Goal: Information Seeking & Learning: Learn about a topic

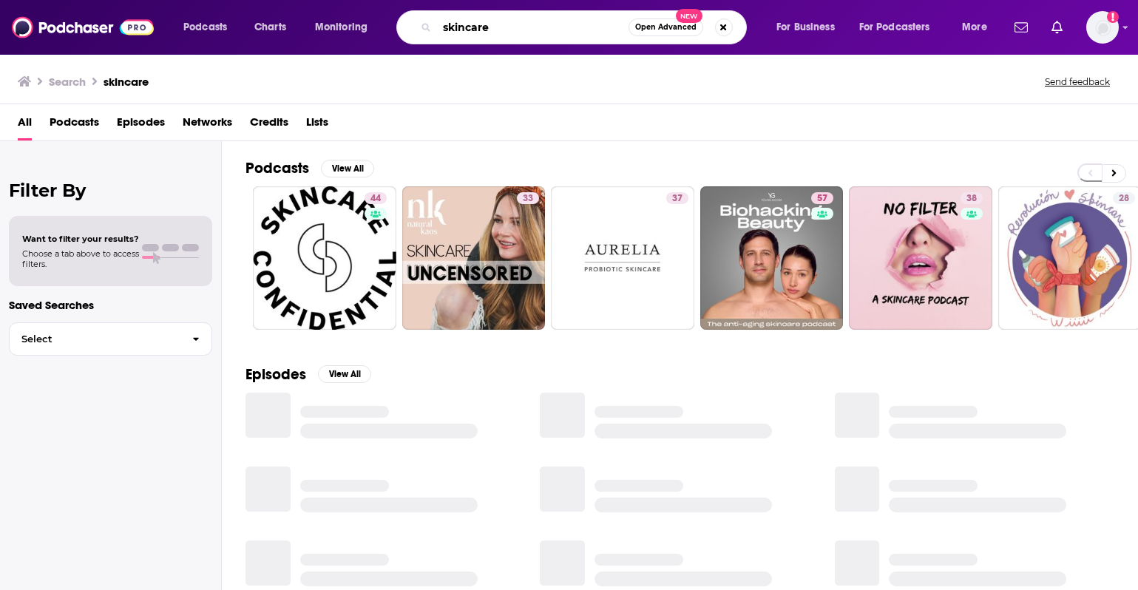
drag, startPoint x: 530, startPoint y: 24, endPoint x: 426, endPoint y: 24, distance: 104.3
click at [426, 24] on div "skincare Open Advanced New" at bounding box center [571, 27] width 351 height 34
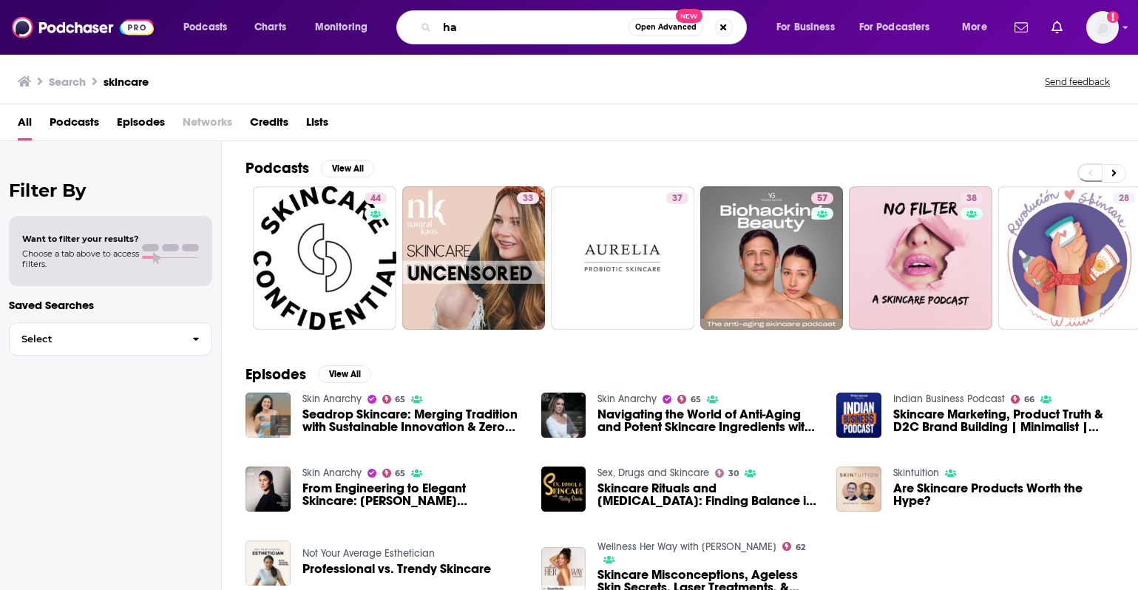
type input "h"
click at [455, 27] on input "breauty trade" at bounding box center [533, 28] width 192 height 24
type input "beauty trade"
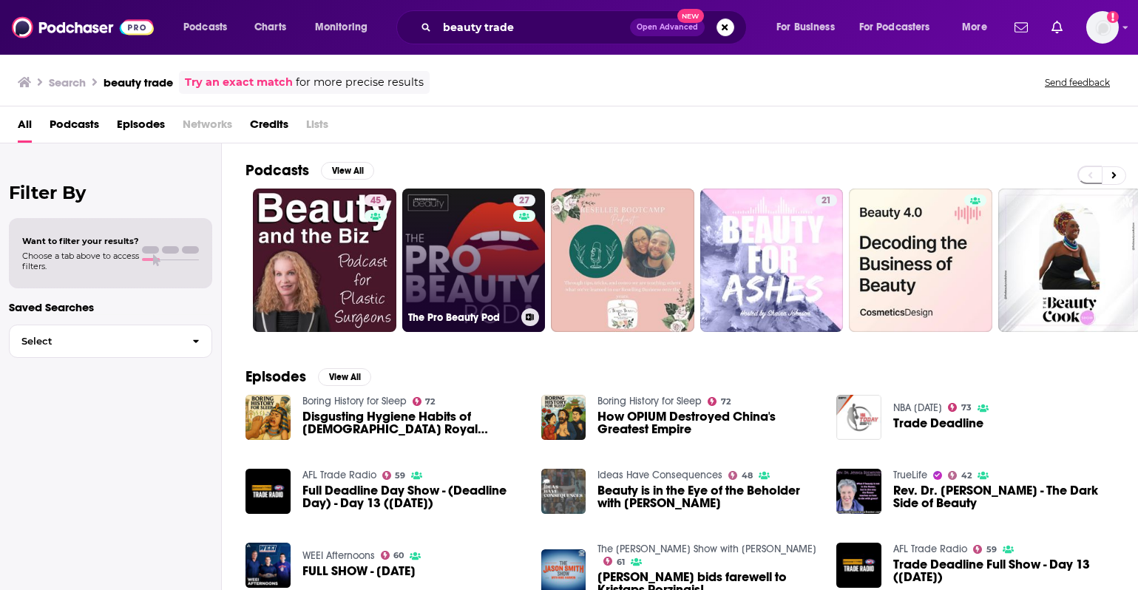
click at [508, 280] on link "27 The Pro Beauty Pod" at bounding box center [473, 260] width 143 height 143
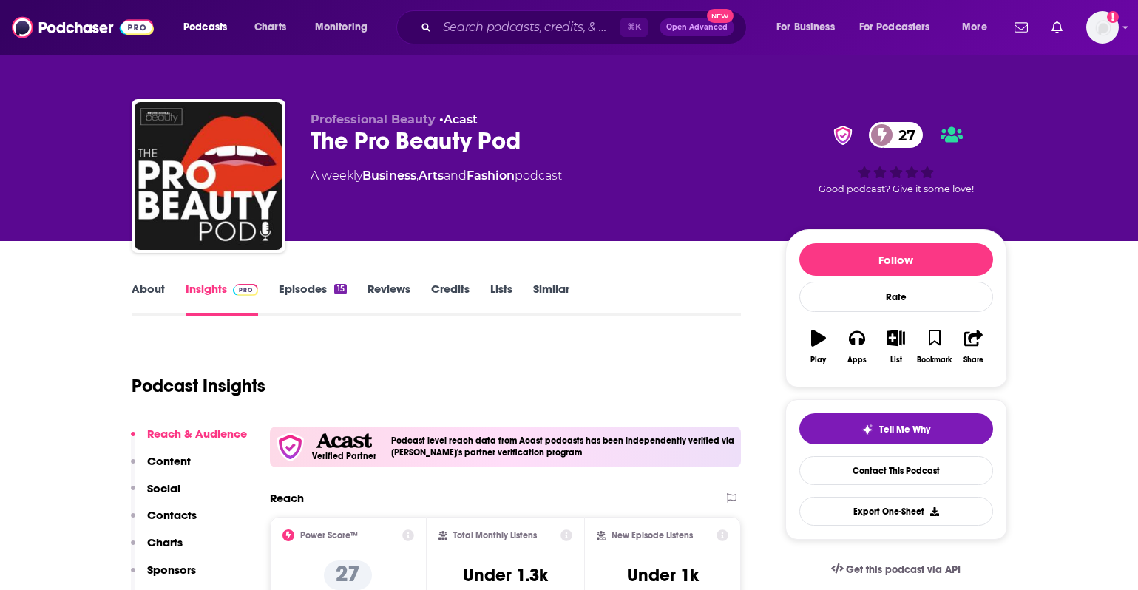
click at [320, 286] on link "Episodes 15" at bounding box center [312, 299] width 67 height 34
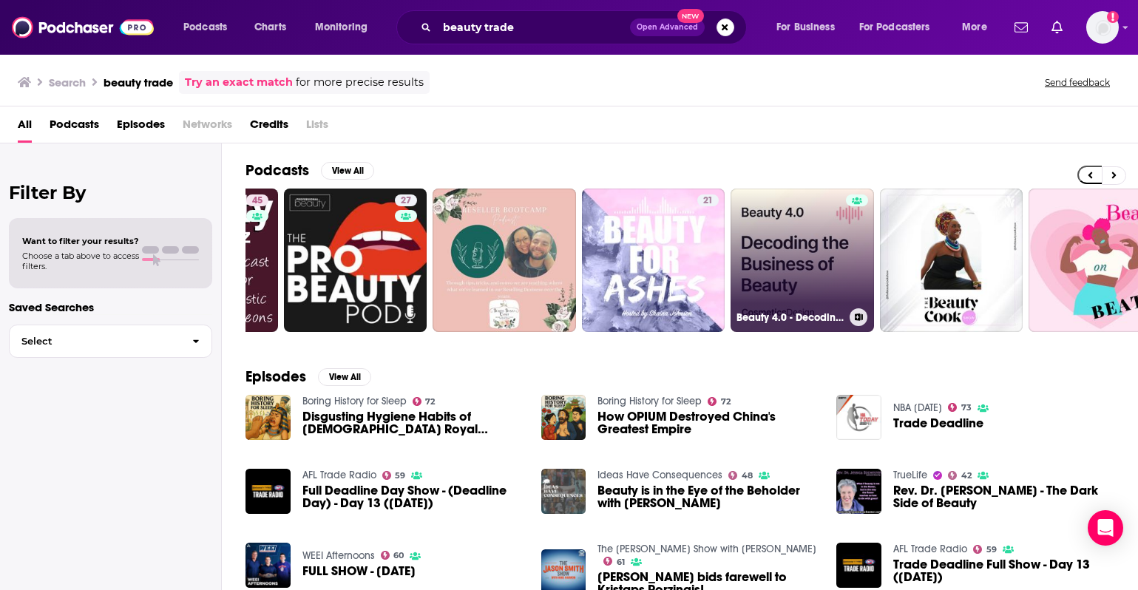
scroll to position [0, 119]
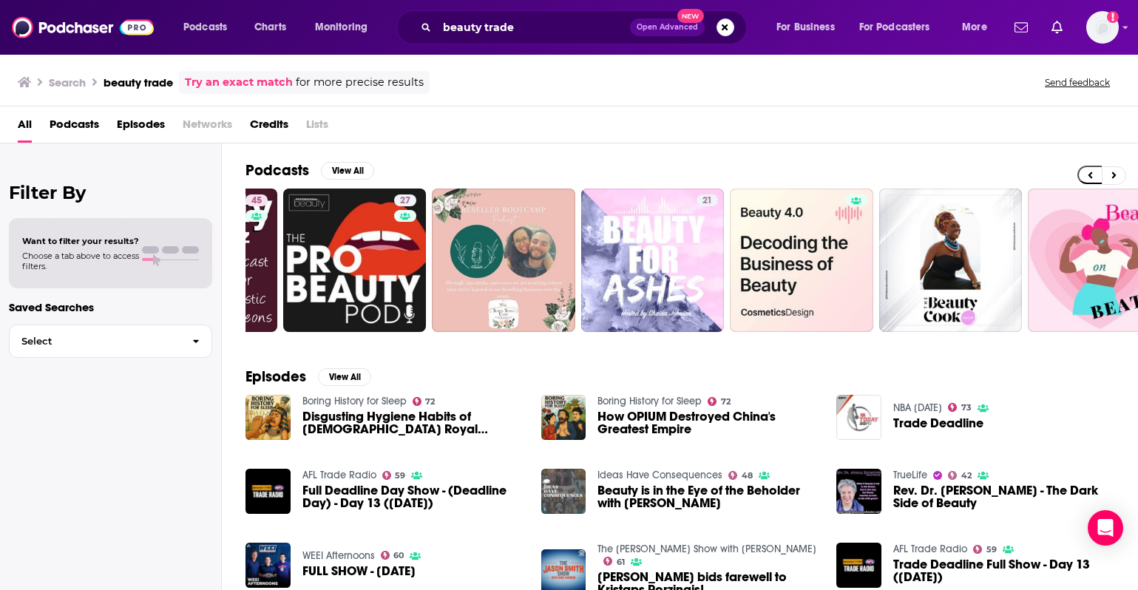
click at [134, 124] on span "Episodes" at bounding box center [141, 127] width 48 height 30
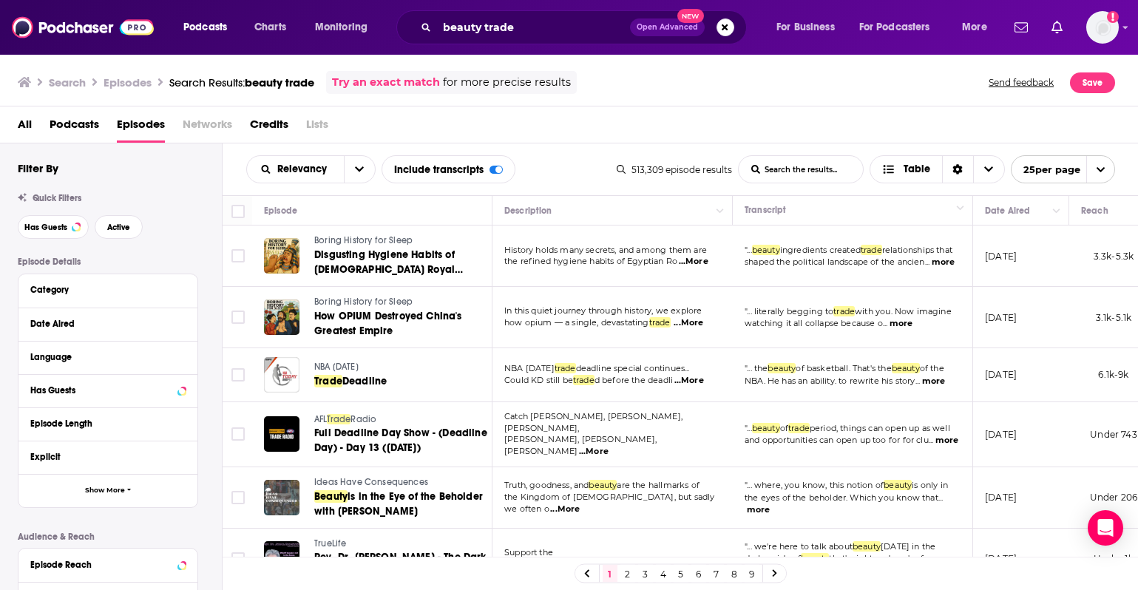
click at [76, 127] on span "Podcasts" at bounding box center [75, 127] width 50 height 30
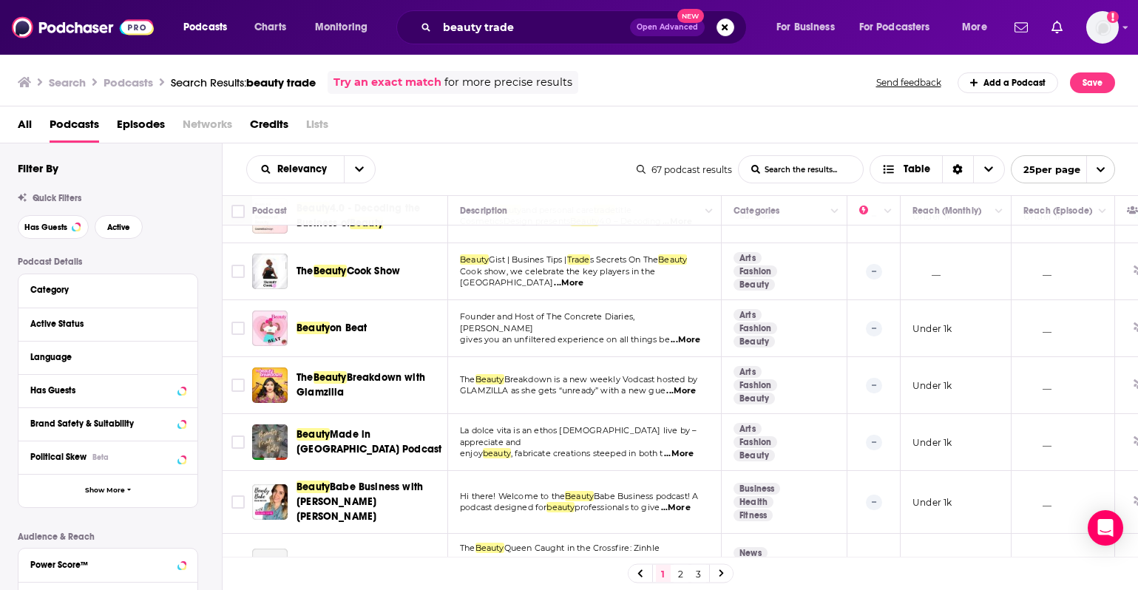
scroll to position [270, 0]
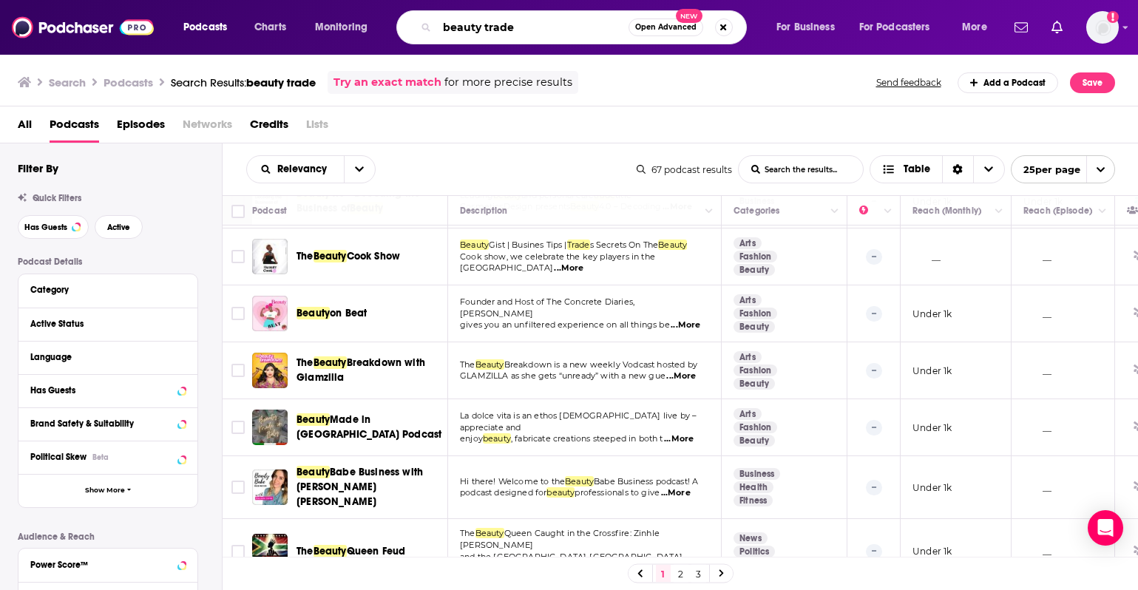
drag, startPoint x: 530, startPoint y: 24, endPoint x: 481, endPoint y: 26, distance: 48.9
click at [481, 26] on input "beauty trade" at bounding box center [533, 28] width 192 height 24
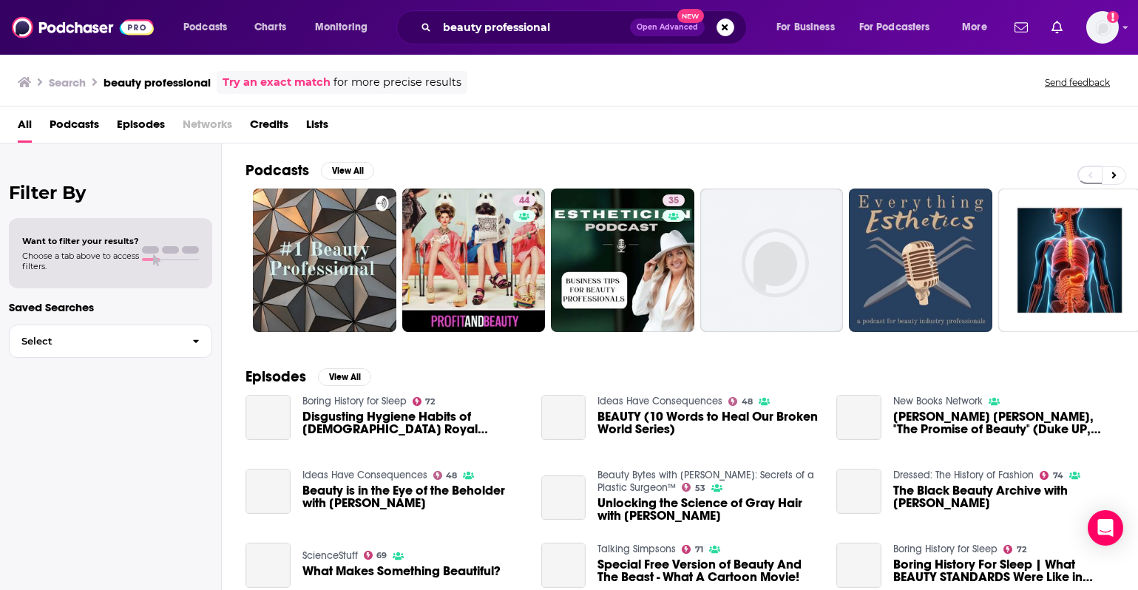
click at [147, 122] on span "Episodes" at bounding box center [141, 127] width 48 height 30
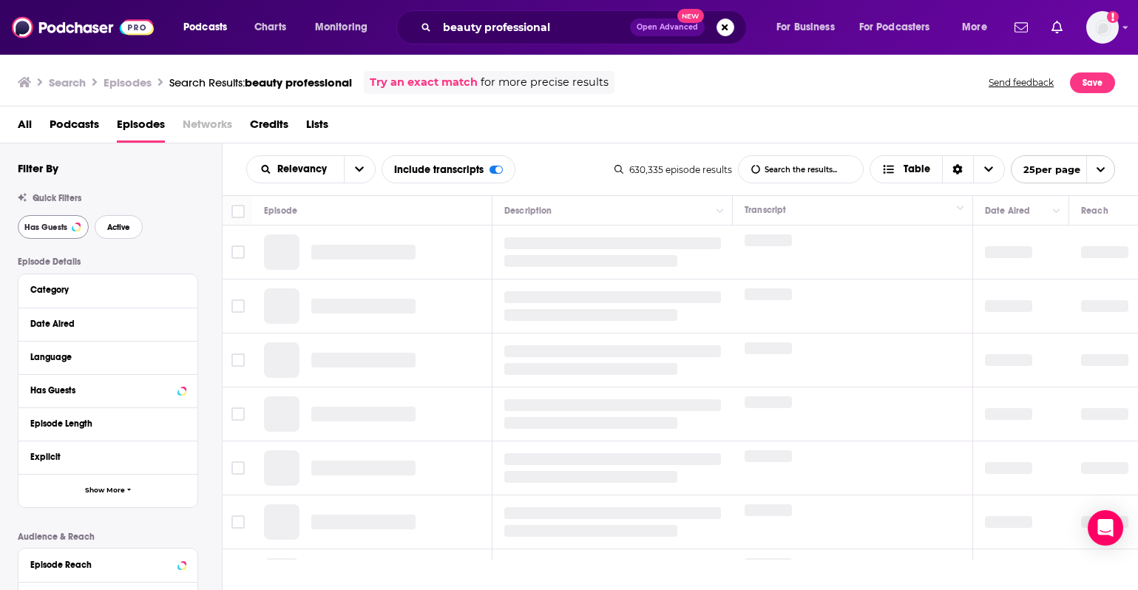
click at [110, 229] on span "Active" at bounding box center [118, 227] width 23 height 8
click at [57, 226] on span "Has Guests" at bounding box center [45, 227] width 43 height 8
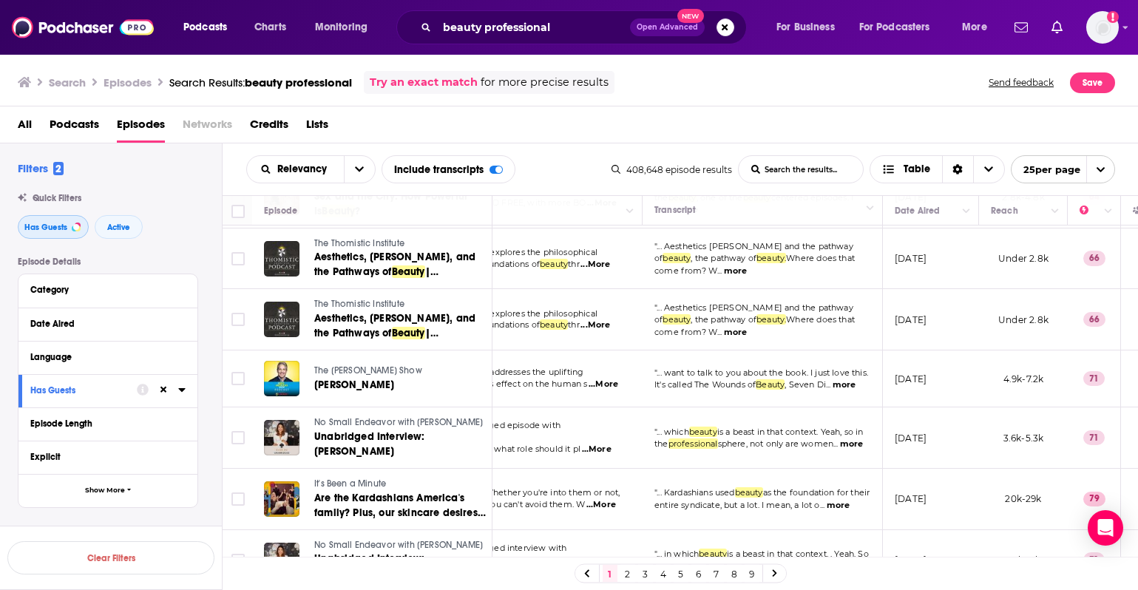
scroll to position [1010, 90]
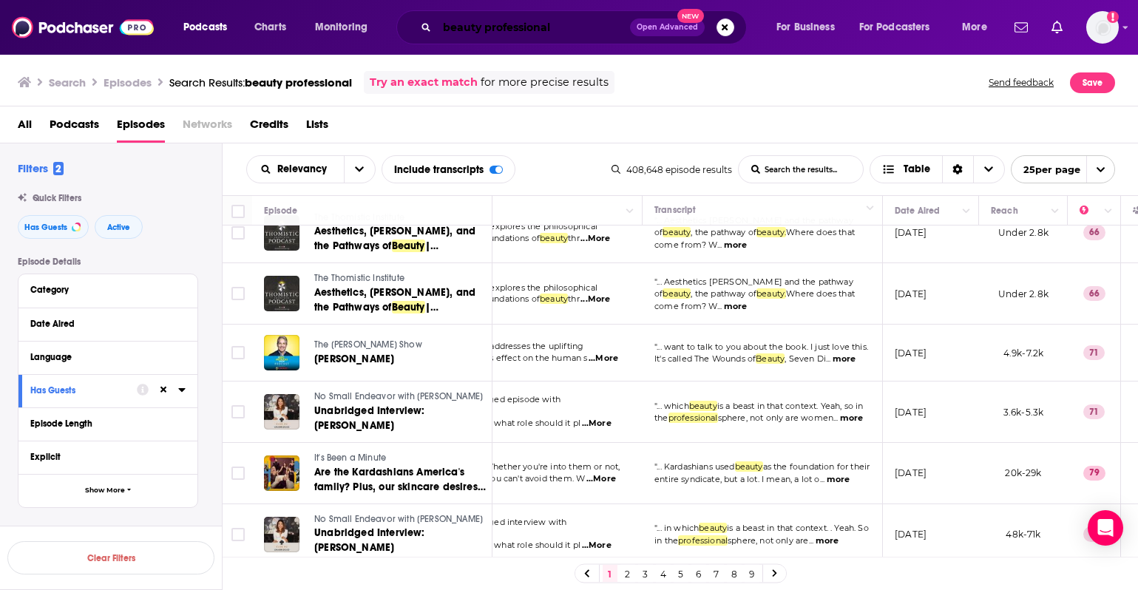
click at [555, 24] on input "beauty professional" at bounding box center [533, 28] width 193 height 24
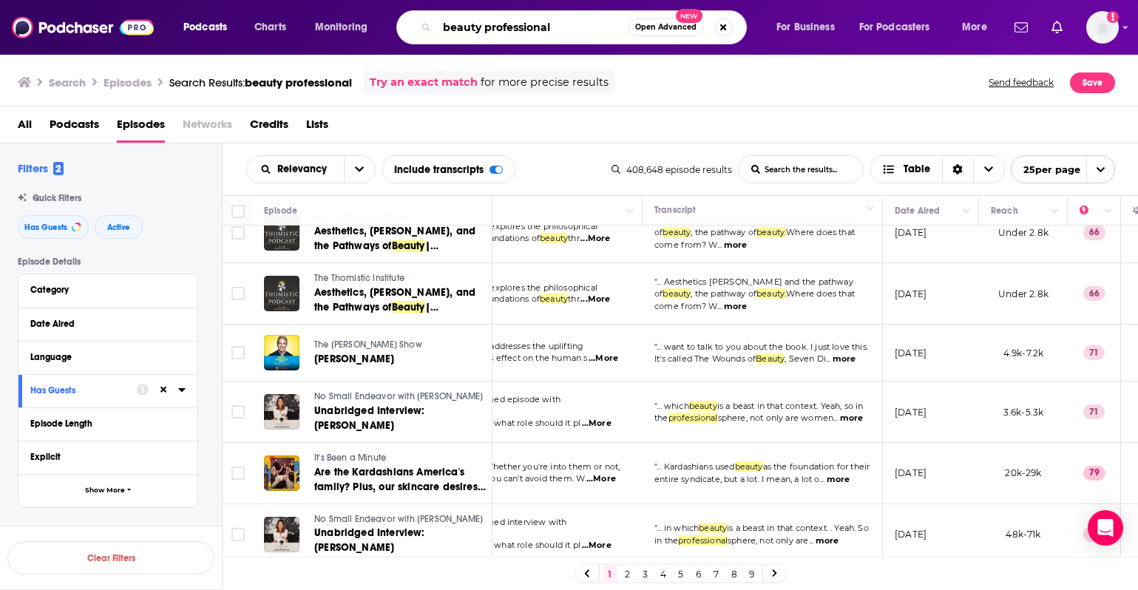
drag, startPoint x: 570, startPoint y: 26, endPoint x: 388, endPoint y: 18, distance: 182.8
click at [388, 18] on div "Podcasts Charts Monitoring beauty professional Open Advanced New For Business F…" at bounding box center [587, 27] width 828 height 34
type input "salon suite"
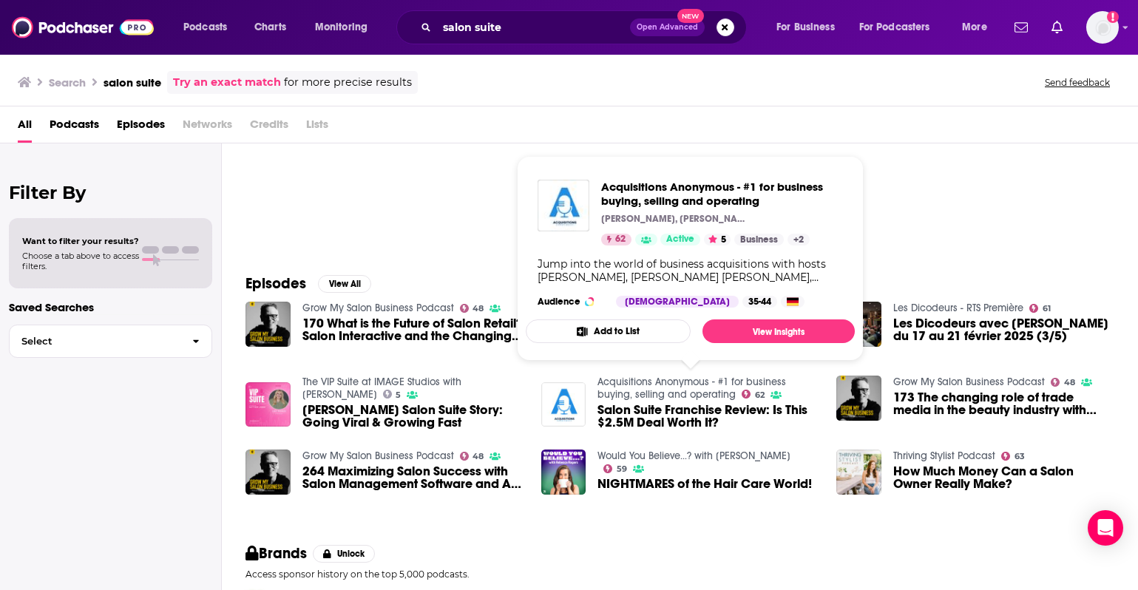
scroll to position [113, 0]
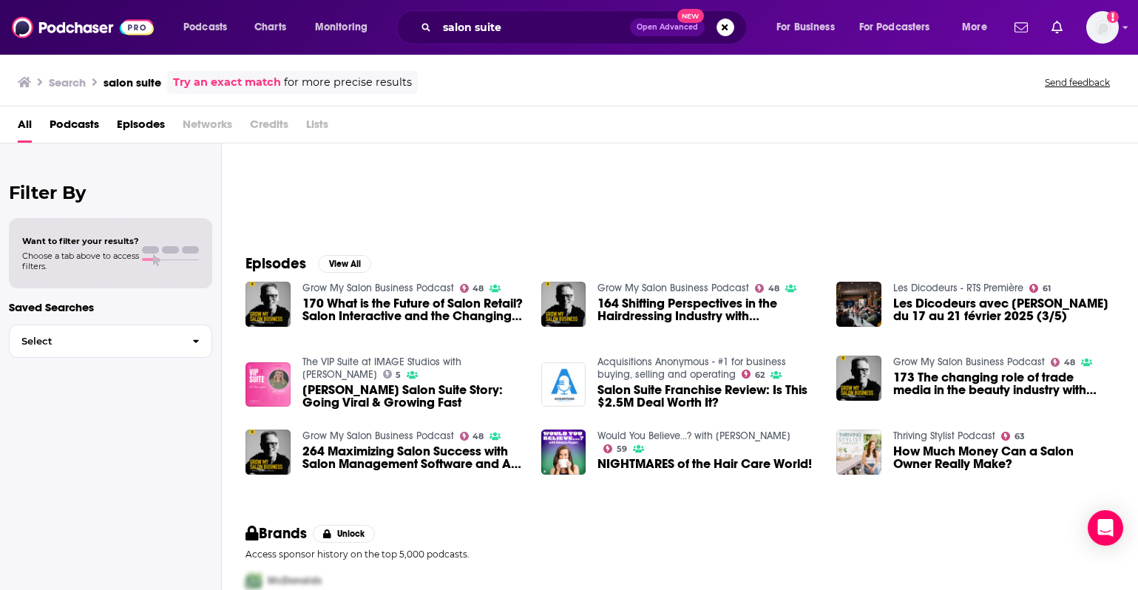
click at [136, 126] on span "Episodes" at bounding box center [141, 127] width 48 height 30
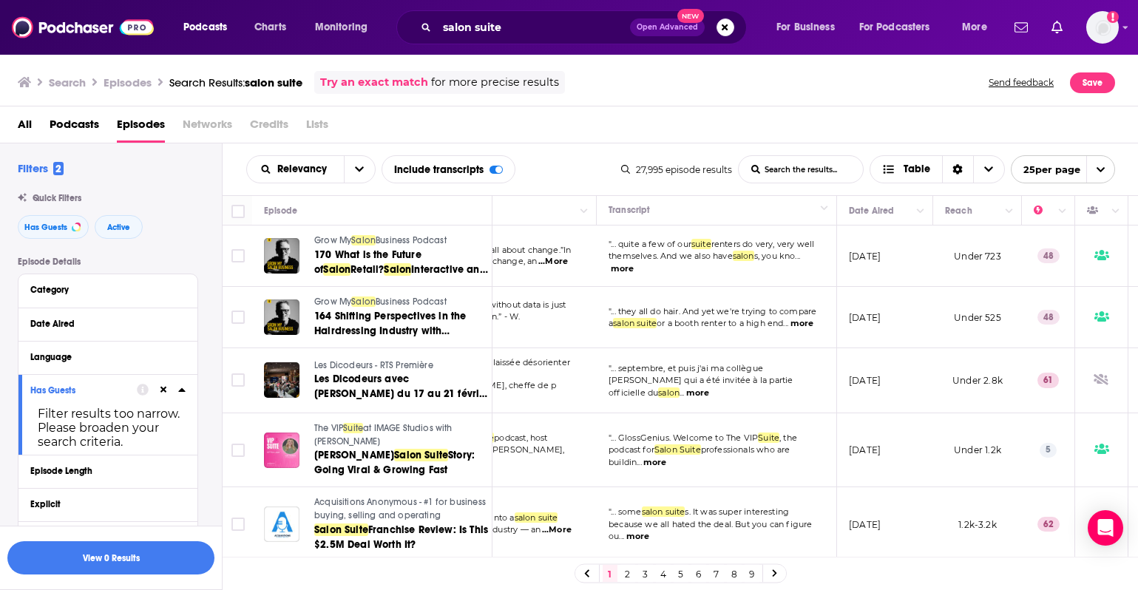
scroll to position [0, 141]
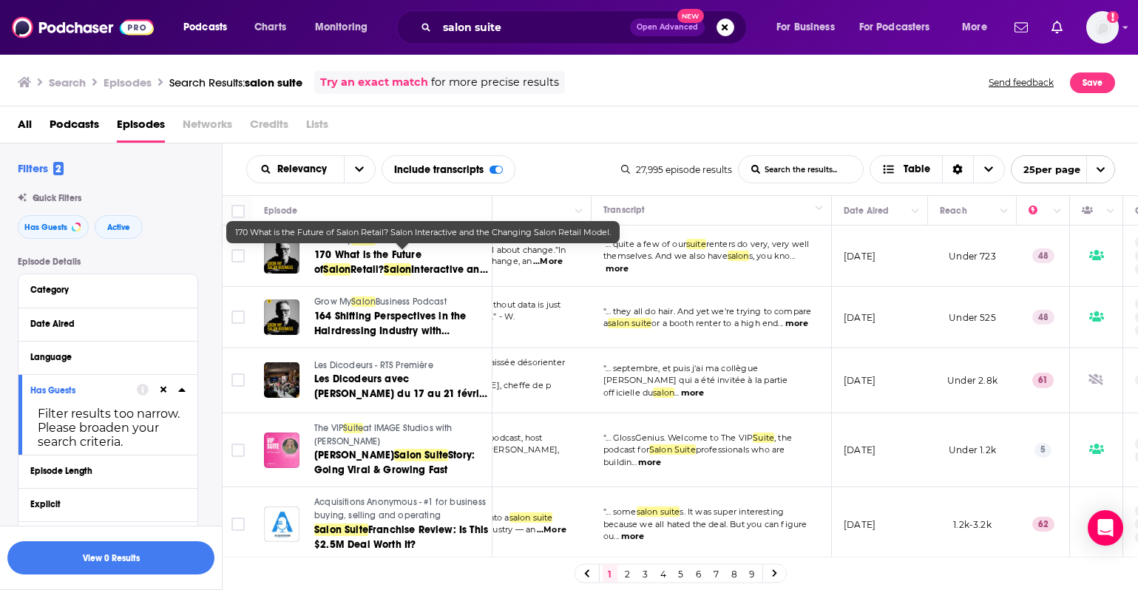
click at [422, 254] on span "170 What is the Future of" at bounding box center [367, 262] width 107 height 27
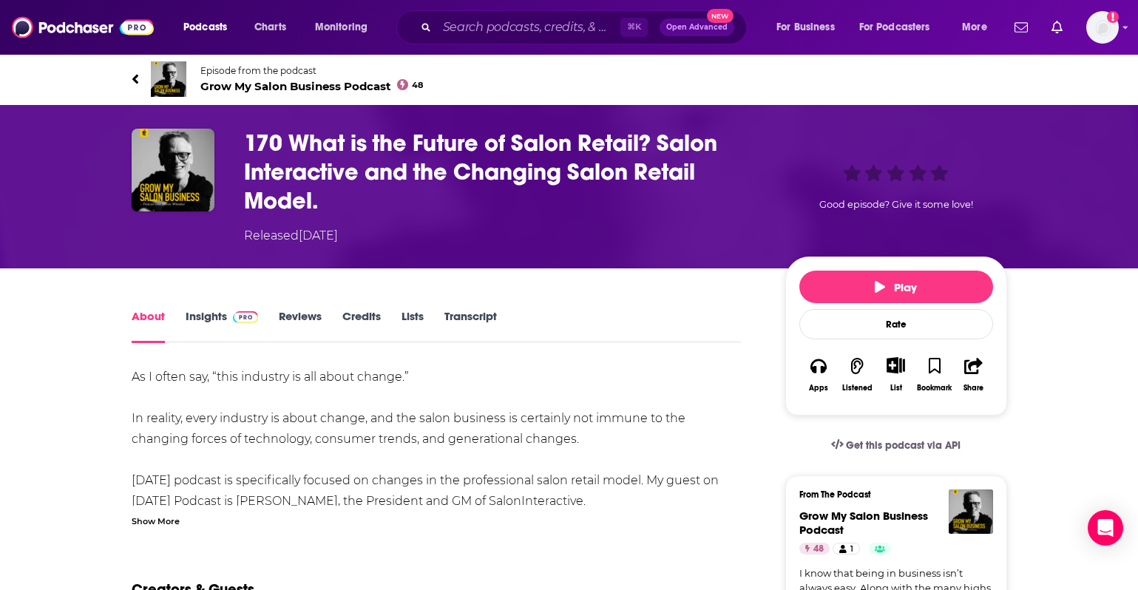
click at [210, 317] on link "Insights" at bounding box center [222, 326] width 73 height 34
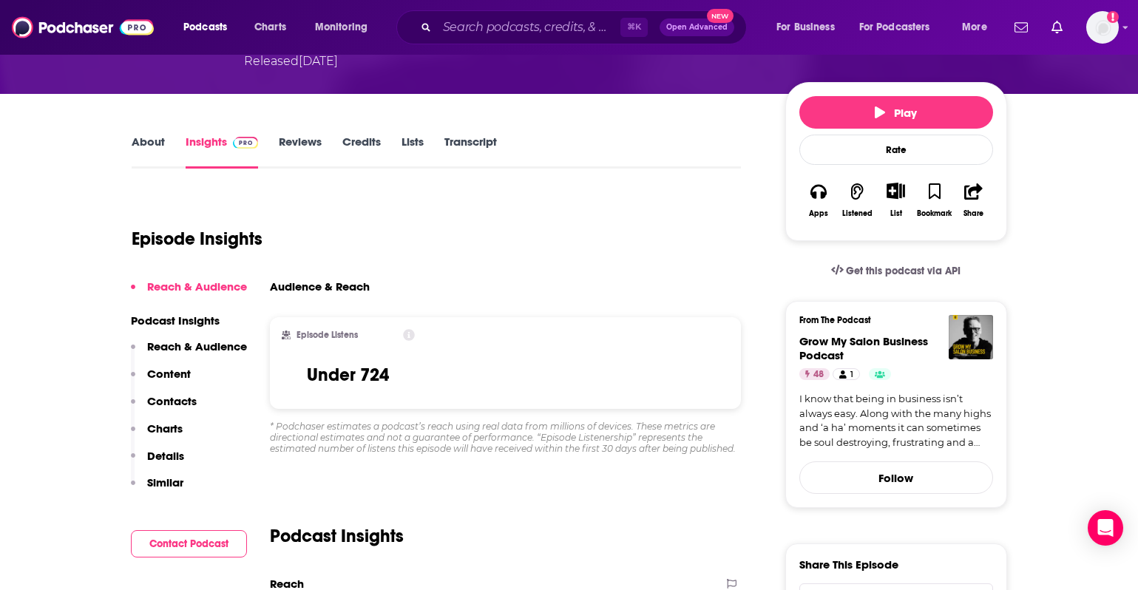
scroll to position [184, 0]
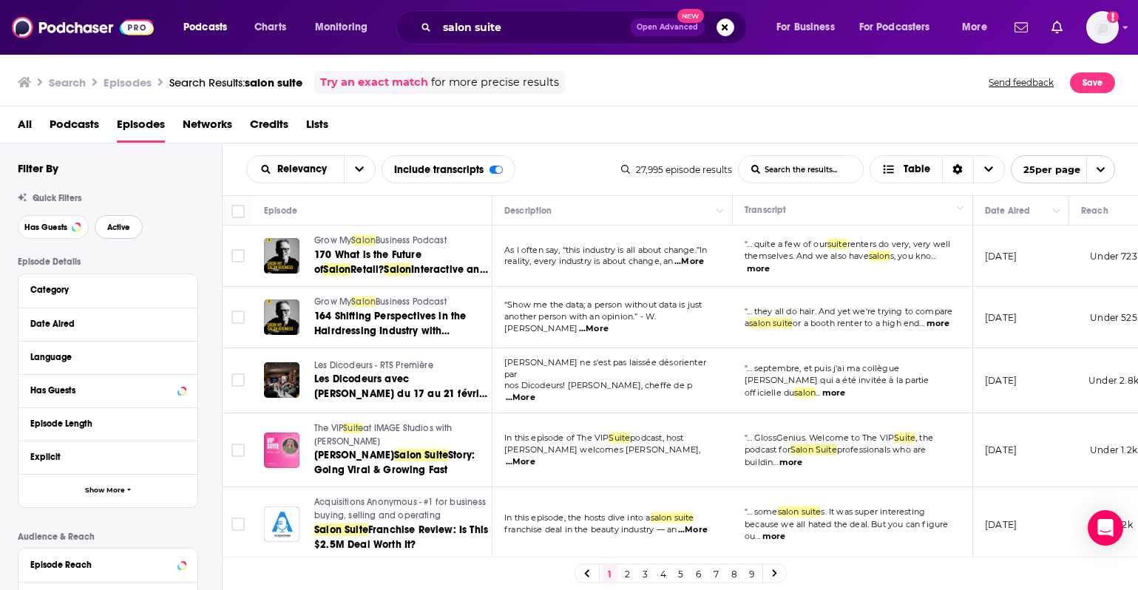
click at [132, 223] on button "Active" at bounding box center [119, 227] width 48 height 24
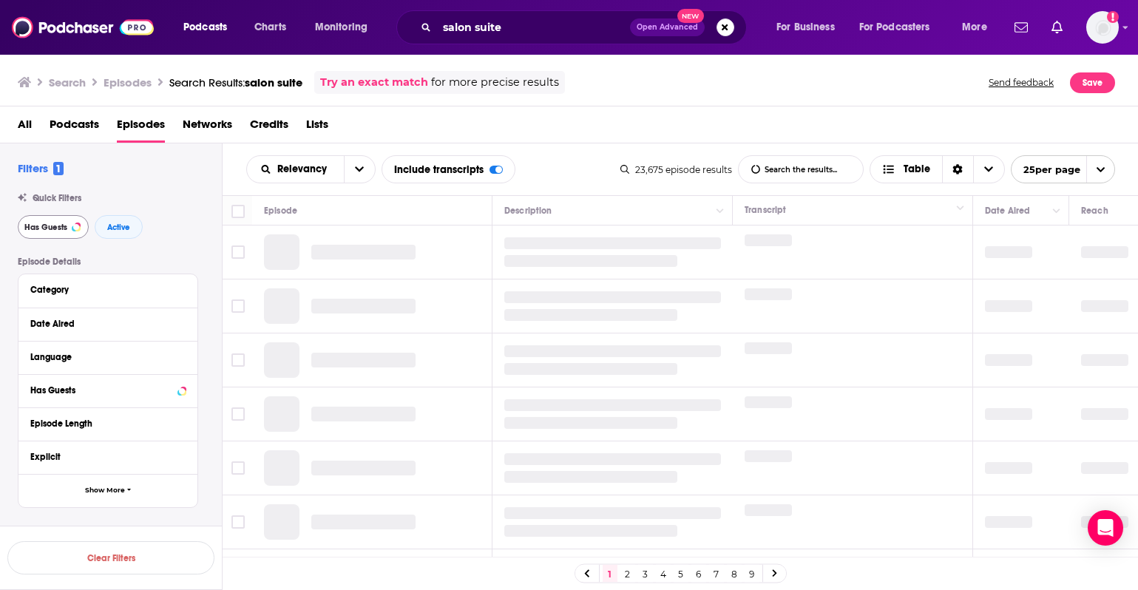
click at [78, 230] on button "Has Guests" at bounding box center [53, 227] width 71 height 24
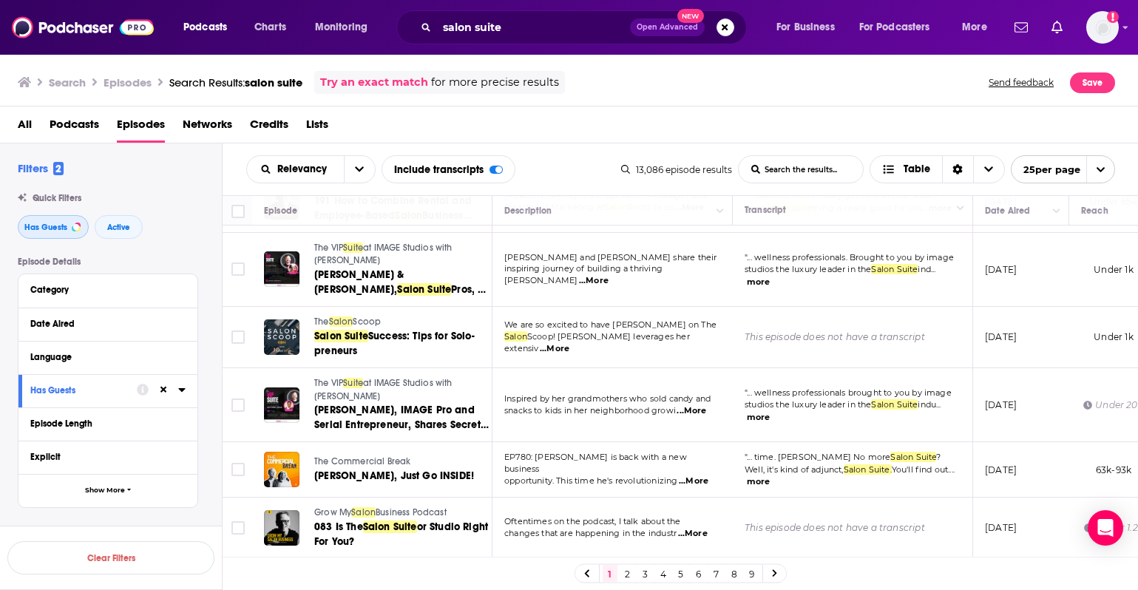
scroll to position [785, 0]
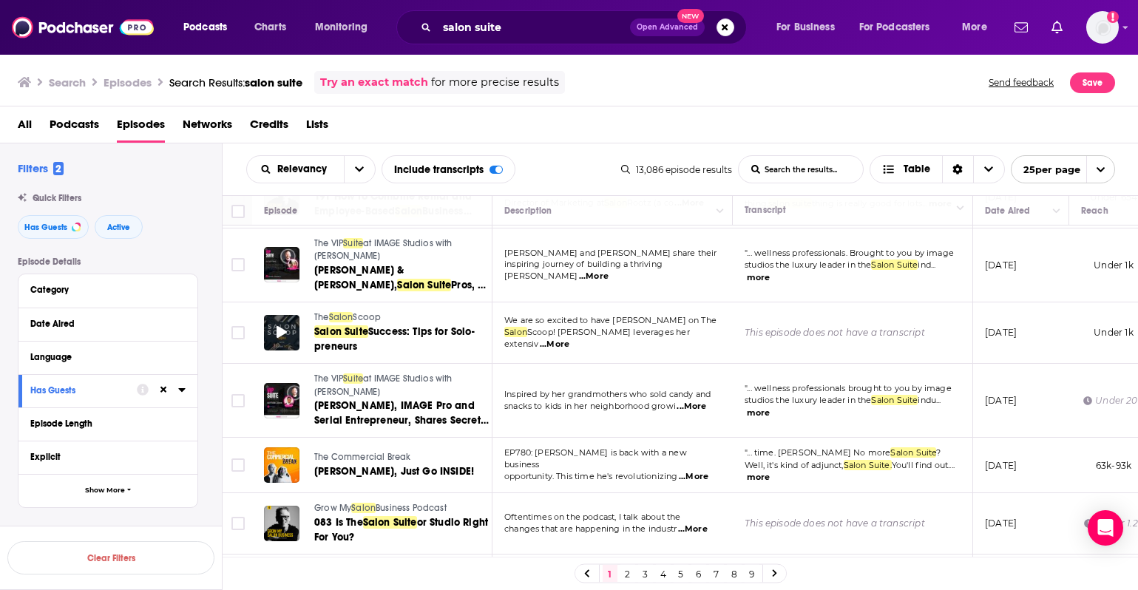
click at [291, 337] on div at bounding box center [282, 333] width 36 height 36
click at [351, 322] on span "Salon" at bounding box center [341, 317] width 24 height 10
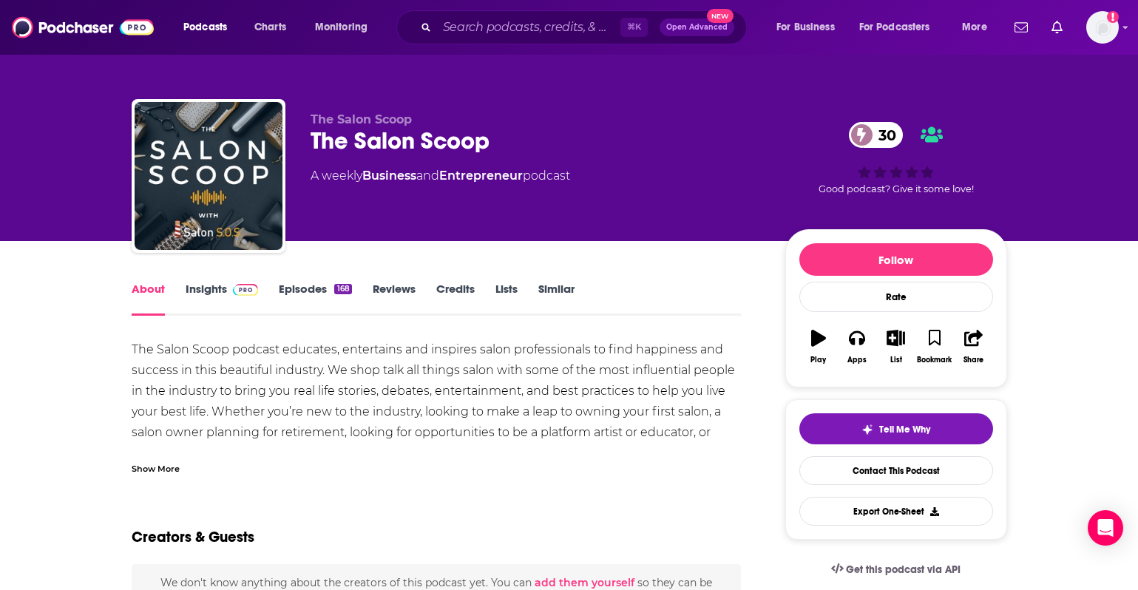
click at [300, 285] on link "Episodes 168" at bounding box center [315, 299] width 72 height 34
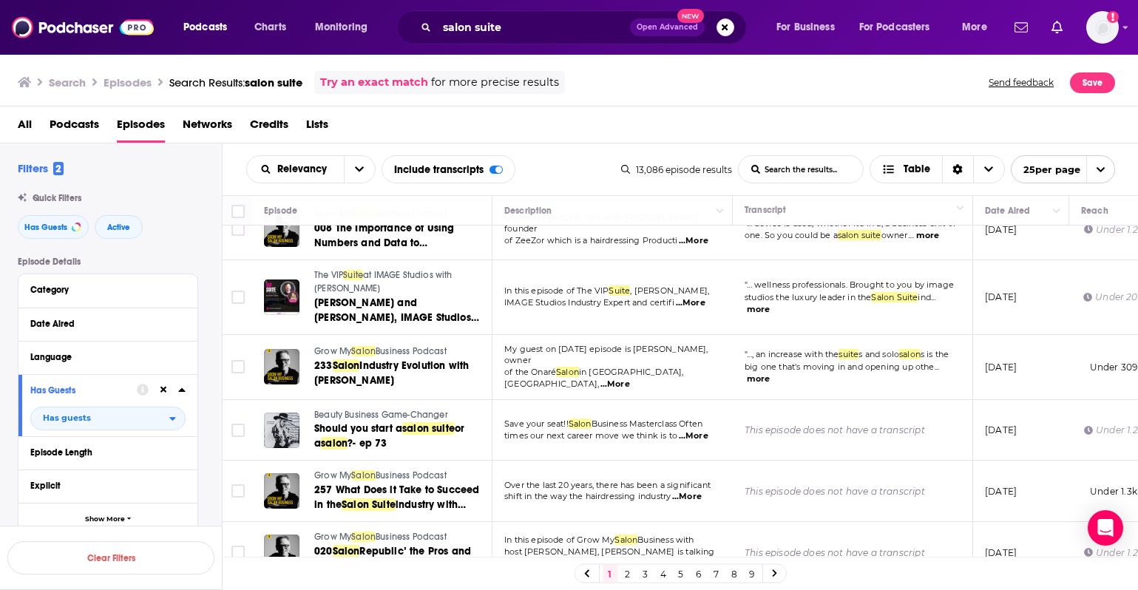
scroll to position [1293, 0]
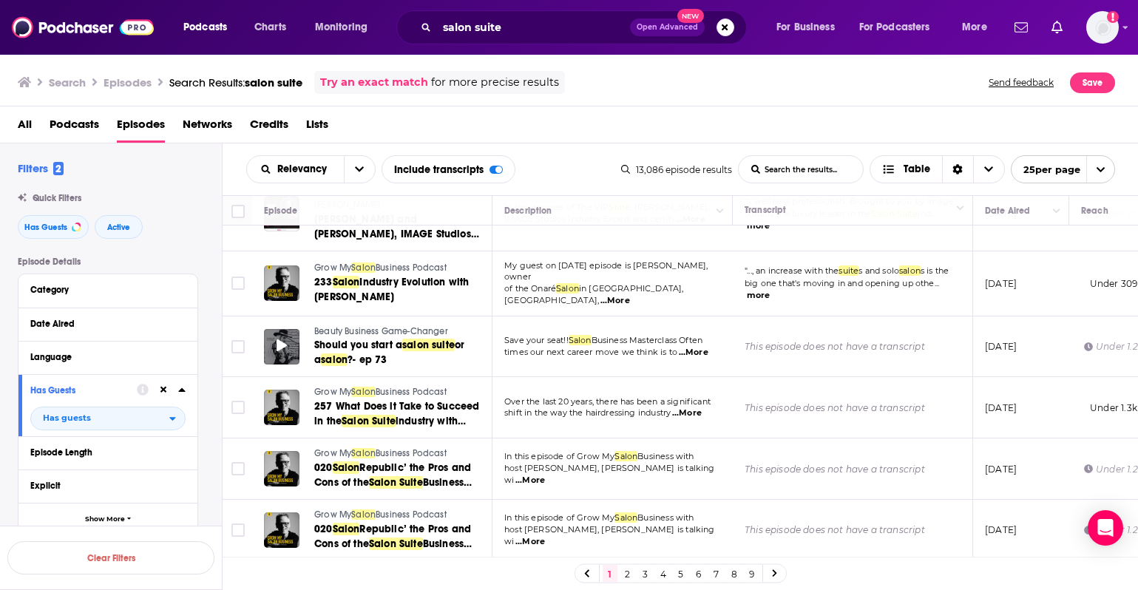
click at [280, 339] on icon at bounding box center [282, 345] width 10 height 12
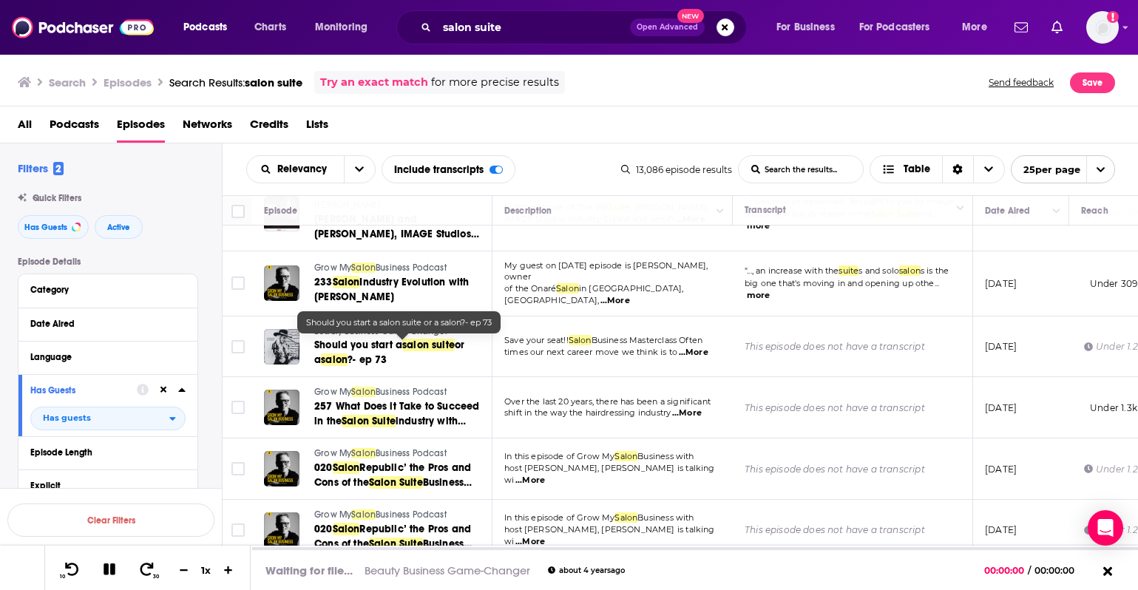
click at [339, 334] on span "Beauty Business Game-Changer" at bounding box center [381, 331] width 134 height 10
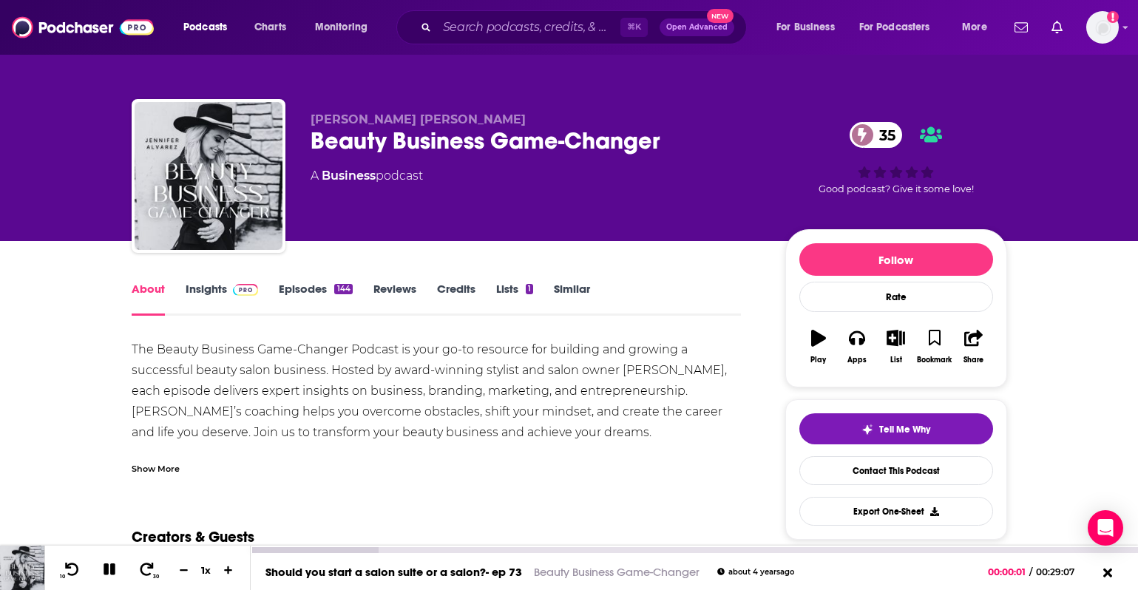
click at [104, 567] on icon at bounding box center [110, 570] width 12 height 12
click at [297, 287] on link "Episodes 144" at bounding box center [315, 299] width 73 height 34
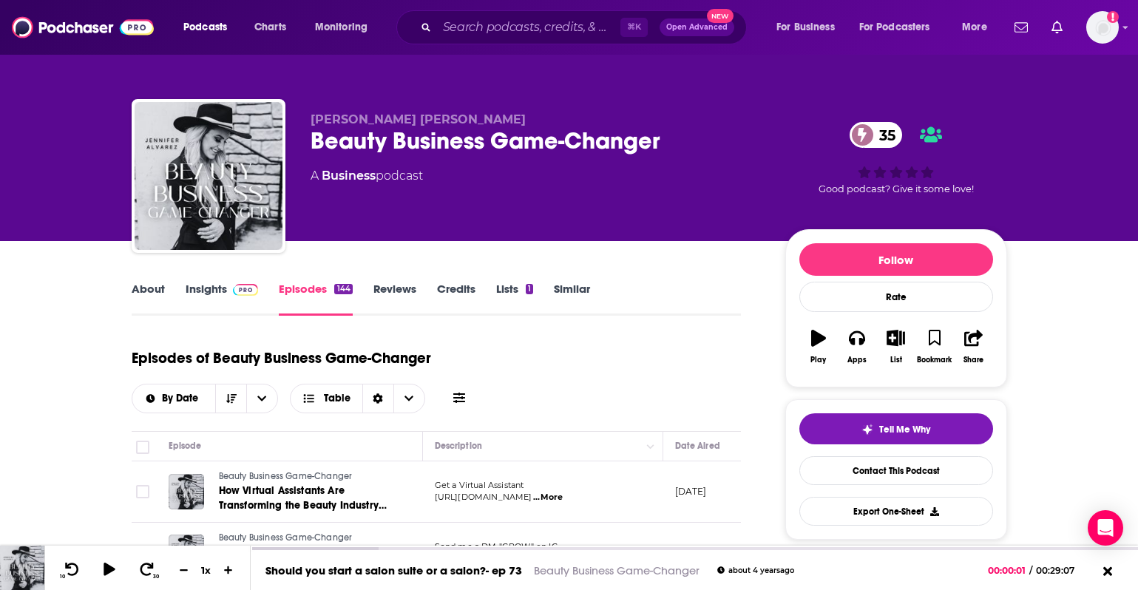
click at [143, 288] on link "About" at bounding box center [148, 299] width 33 height 34
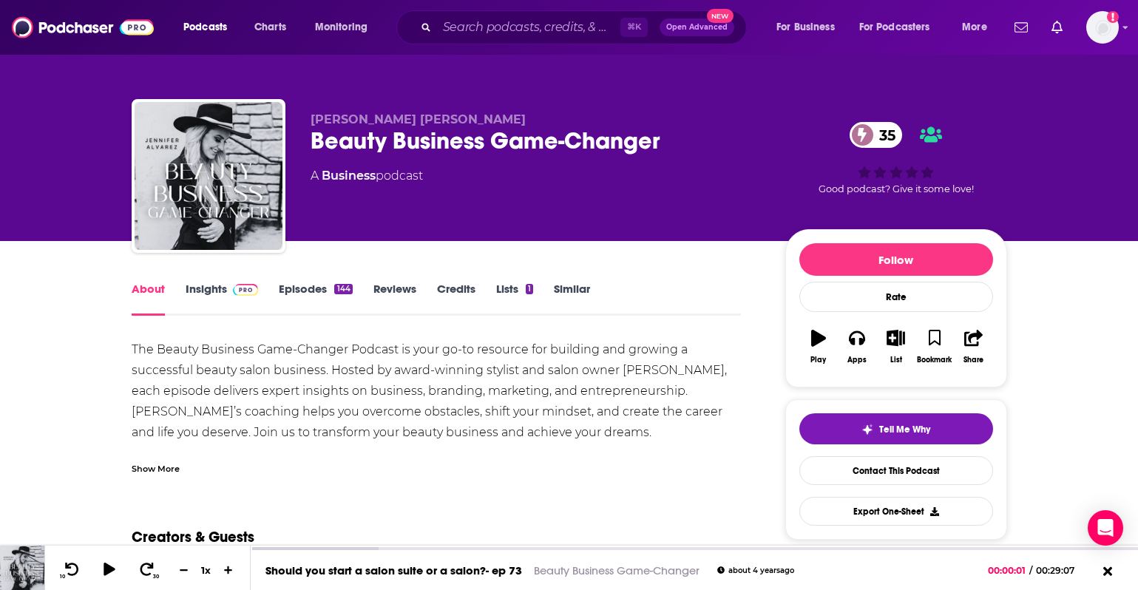
click at [226, 297] on link "Insights" at bounding box center [222, 299] width 73 height 34
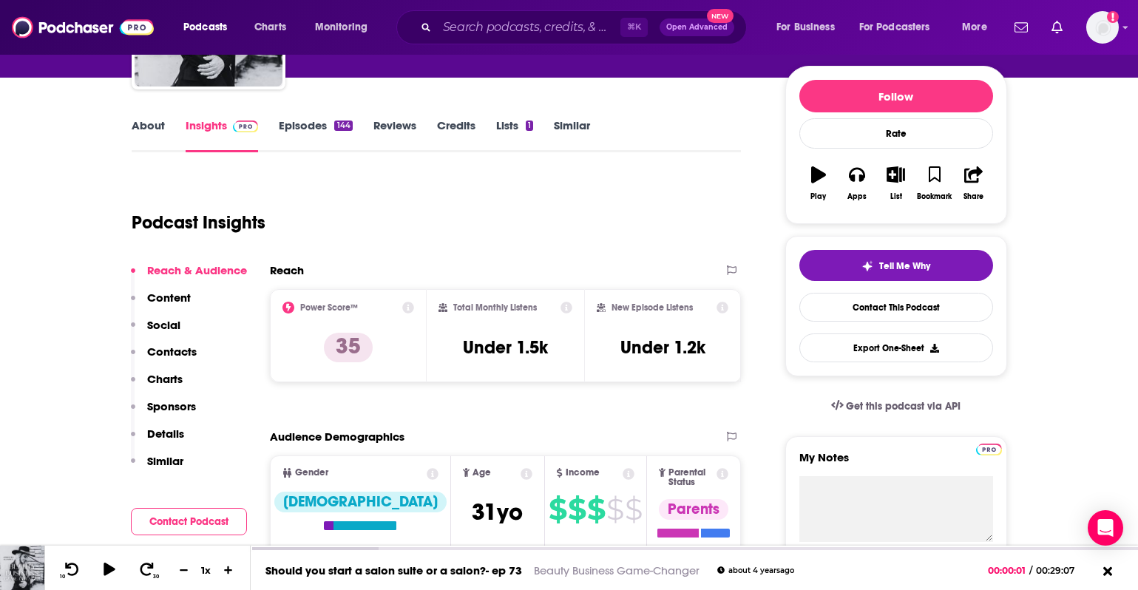
scroll to position [164, 0]
